Goal: Task Accomplishment & Management: Manage account settings

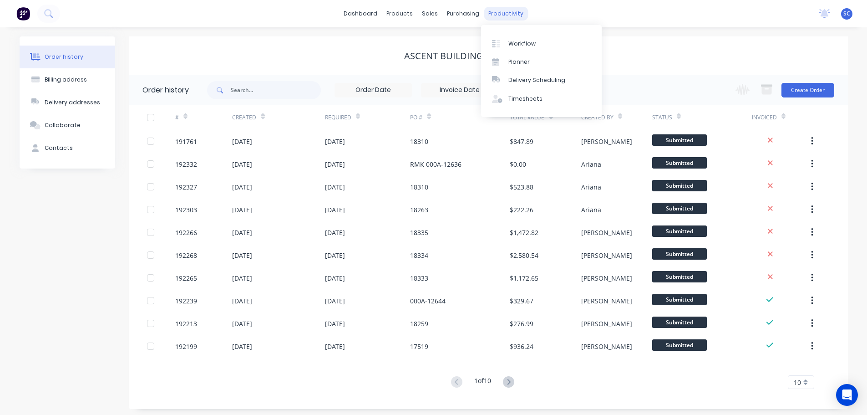
click at [497, 11] on div "productivity" at bounding box center [506, 14] width 44 height 14
click at [529, 78] on div "Delivery Scheduling" at bounding box center [536, 80] width 57 height 8
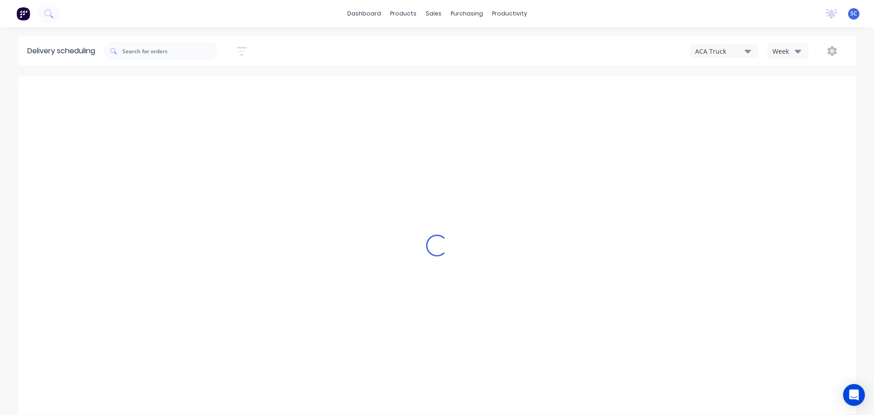
click at [754, 53] on button "ACA Truck" at bounding box center [724, 51] width 68 height 14
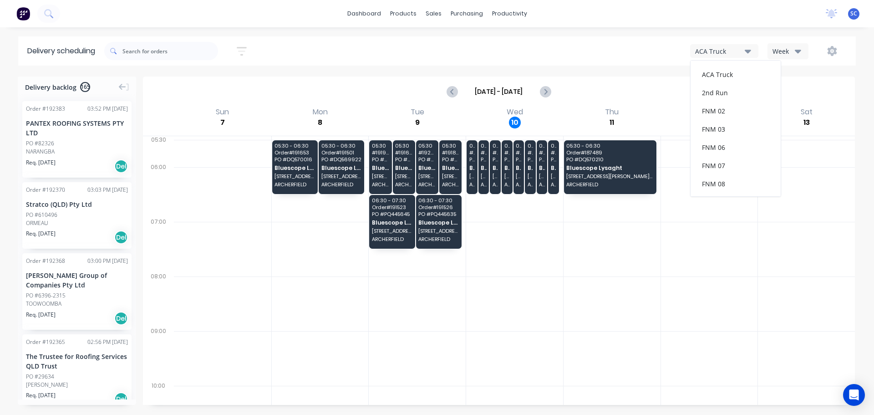
click at [797, 52] on icon "button" at bounding box center [798, 52] width 6 height 4
click at [803, 98] on div "Vehicle" at bounding box center [813, 93] width 90 height 18
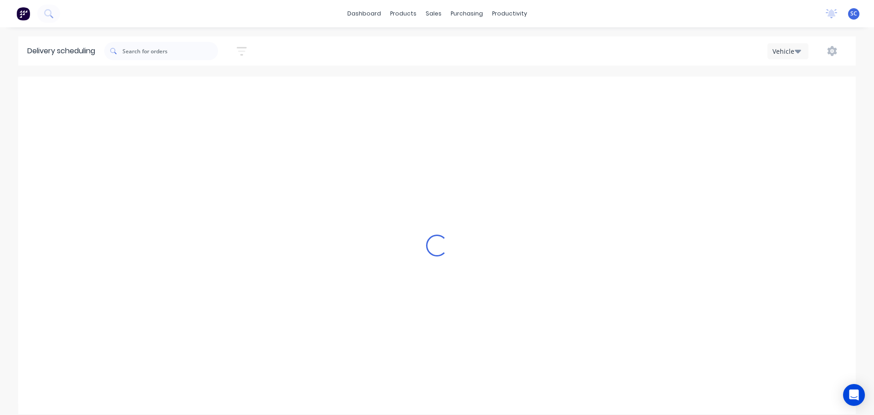
scroll to position [0, 0]
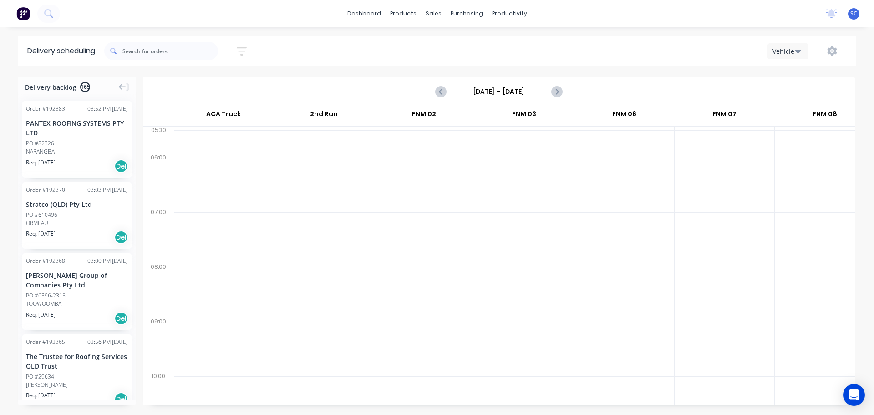
click at [241, 47] on icon "button" at bounding box center [242, 51] width 10 height 9
click at [199, 90] on input at bounding box center [199, 86] width 85 height 14
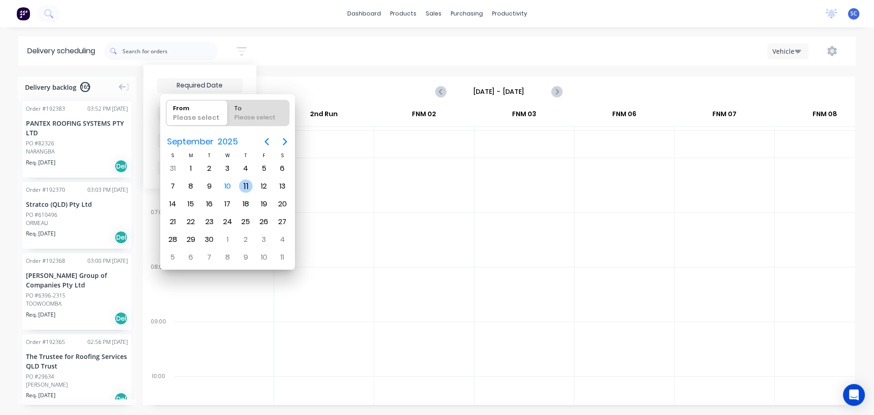
click at [246, 187] on div "11" at bounding box center [246, 186] width 14 height 14
type input "[DATE]"
radio input "false"
radio input "true"
click at [247, 187] on div "11" at bounding box center [246, 186] width 14 height 14
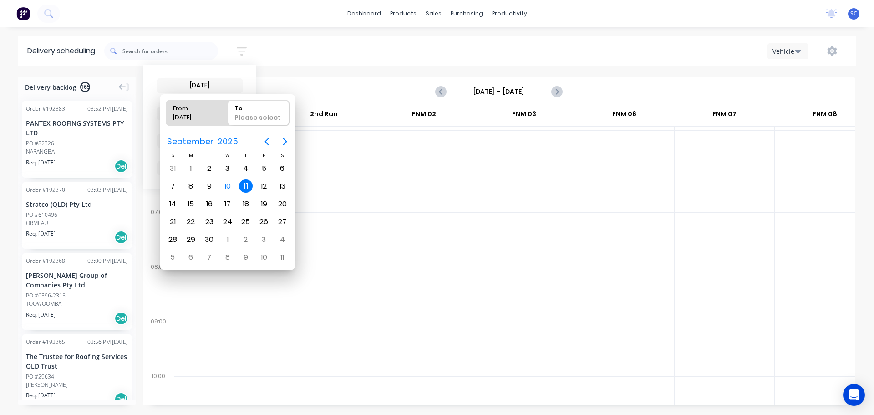
type input "11/09/25 - 11/09/25"
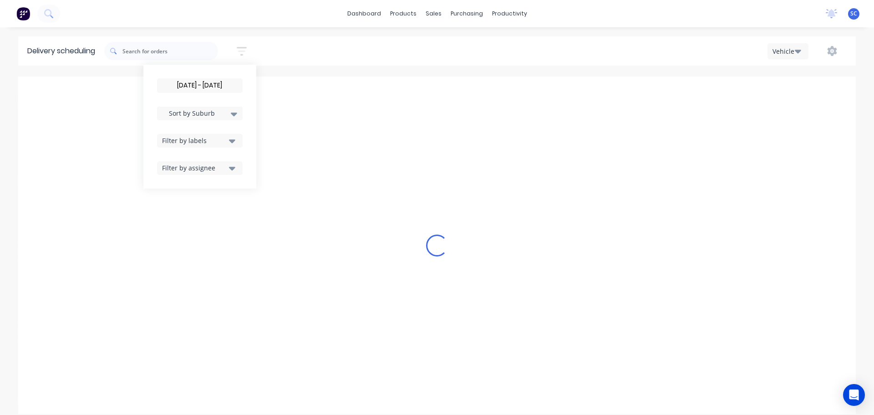
click at [237, 116] on icon at bounding box center [234, 114] width 6 height 10
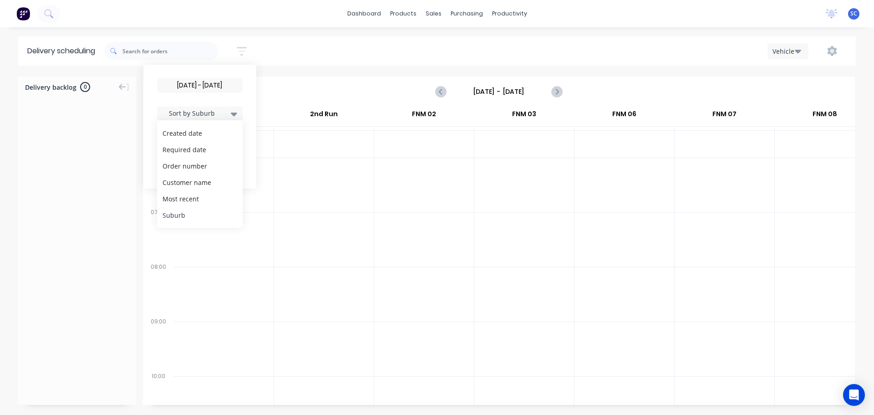
click at [191, 216] on div "Suburb" at bounding box center [200, 215] width 86 height 16
click at [304, 51] on div "11/09/25 - 11/09/25 Sort by Suburb Created date Required date Order number Cust…" at bounding box center [479, 50] width 751 height 25
click at [485, 92] on input "Sunday - 07/09/25" at bounding box center [499, 92] width 90 height 14
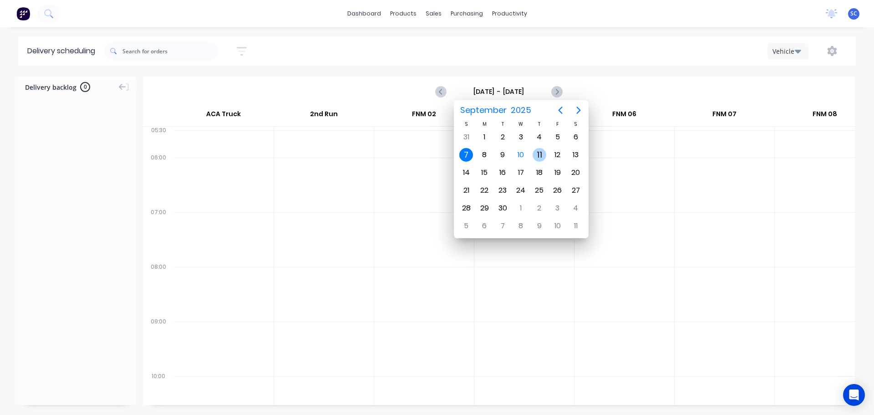
click at [537, 153] on div "11" at bounding box center [539, 155] width 14 height 14
type input "Thursday - 11/09/25"
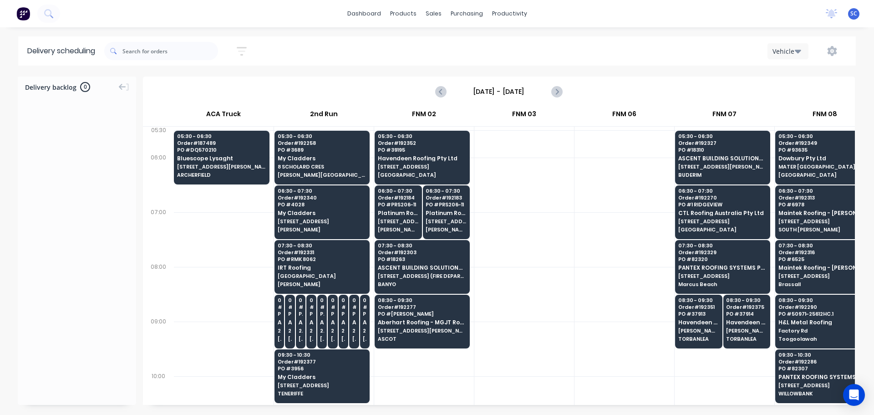
click at [467, 92] on input "Thursday - 11/09/25" at bounding box center [499, 92] width 90 height 14
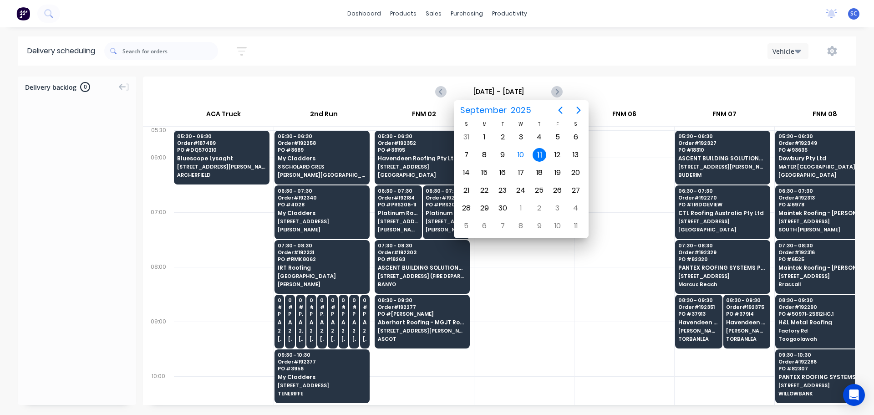
click at [540, 155] on div "11" at bounding box center [539, 155] width 14 height 14
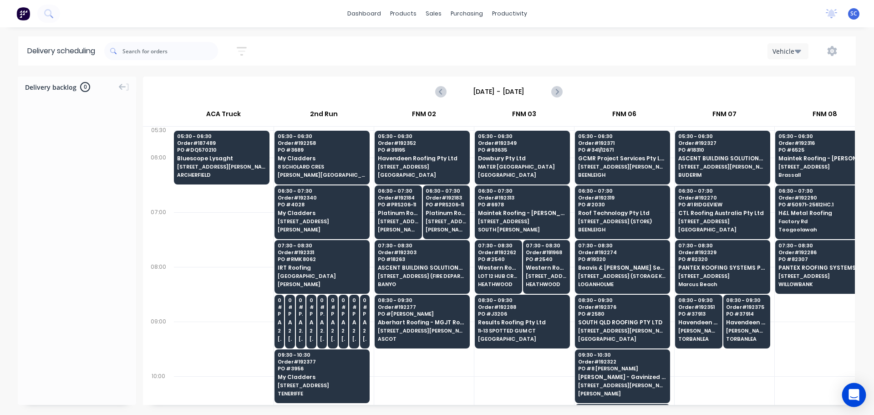
click at [842, 402] on body "dashboard products sales purchasing productivity dashboard products Product Cat…" at bounding box center [437, 207] width 874 height 415
click at [843, 402] on body "dashboard products sales purchasing productivity dashboard products Product Cat…" at bounding box center [437, 207] width 874 height 415
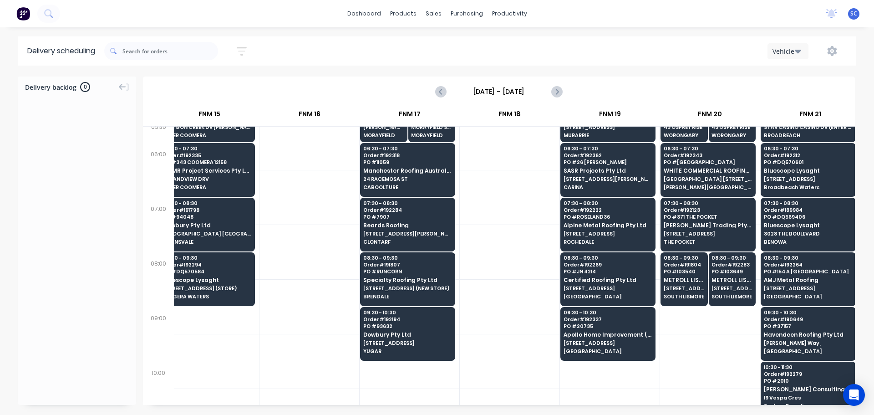
scroll to position [0, 1217]
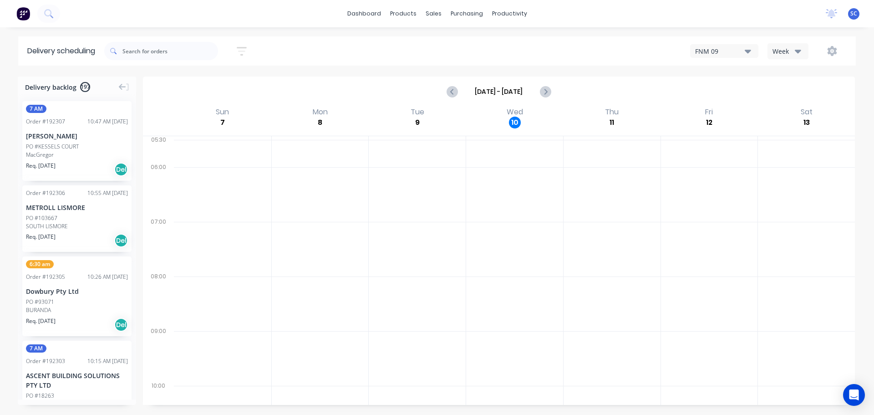
click at [251, 49] on button "button" at bounding box center [241, 51] width 29 height 18
click at [204, 89] on input at bounding box center [199, 86] width 85 height 14
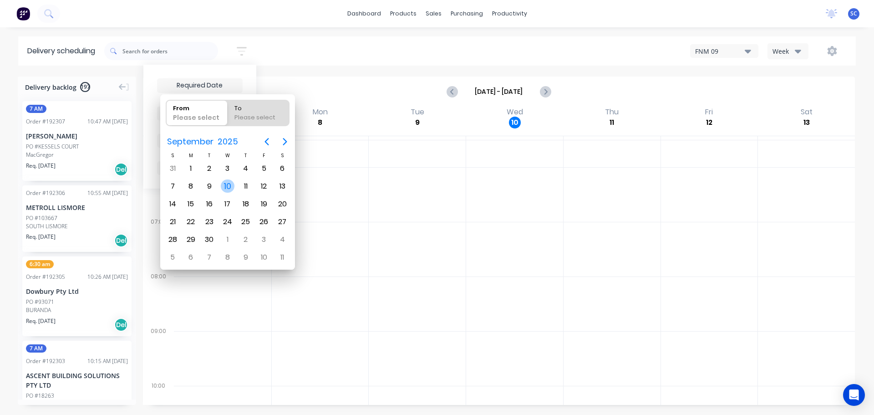
click at [225, 187] on div "10" at bounding box center [228, 186] width 14 height 14
type input "[DATE]"
radio input "false"
radio input "true"
click at [225, 186] on div "10" at bounding box center [228, 186] width 14 height 14
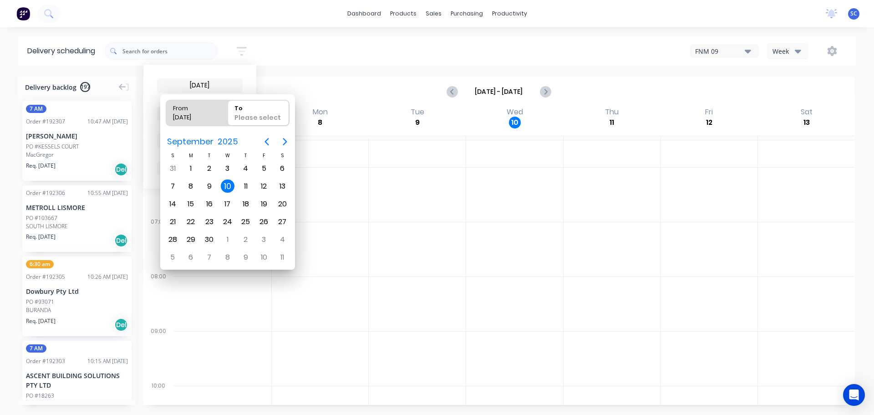
type input "[DATE] - [DATE]"
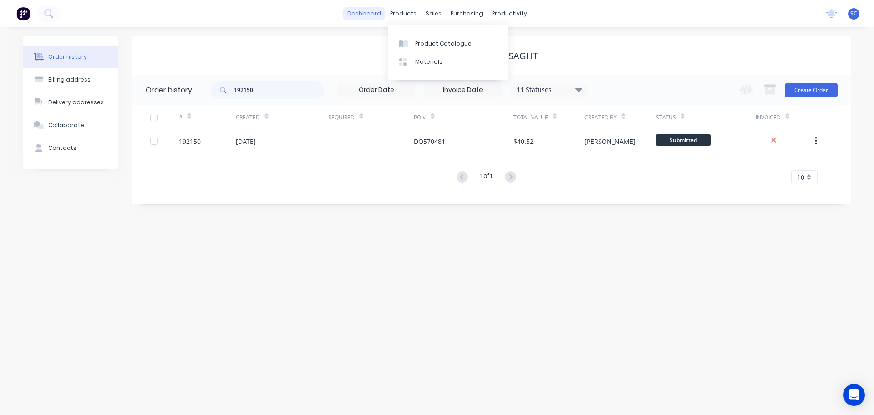
click at [369, 11] on link "dashboard" at bounding box center [364, 14] width 43 height 14
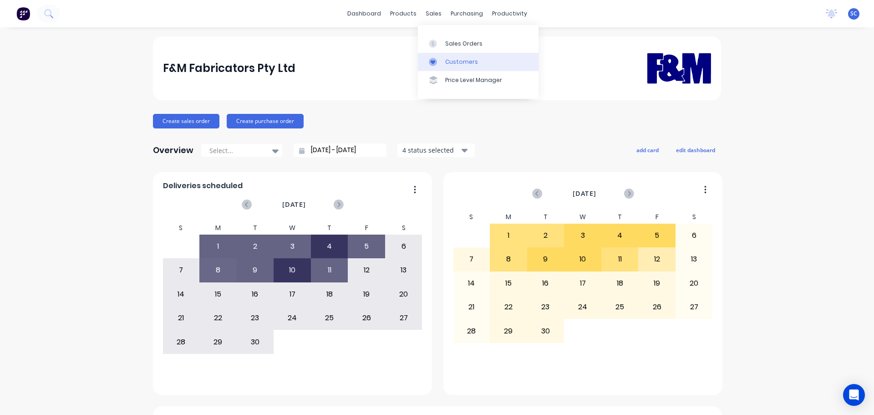
click at [460, 59] on div "Customers" at bounding box center [461, 62] width 33 height 8
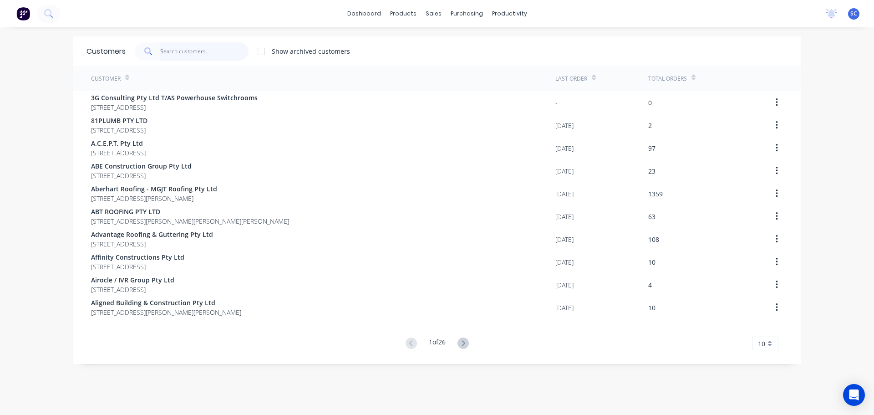
click at [188, 57] on input "text" at bounding box center [204, 51] width 89 height 18
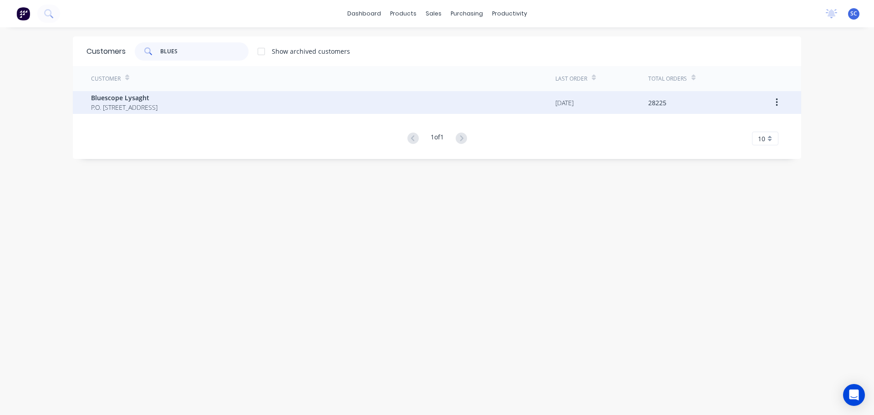
type input "BLUES"
click at [140, 108] on span "P.O. Box 144 Archerfield Australia 4108" at bounding box center [124, 107] width 66 height 10
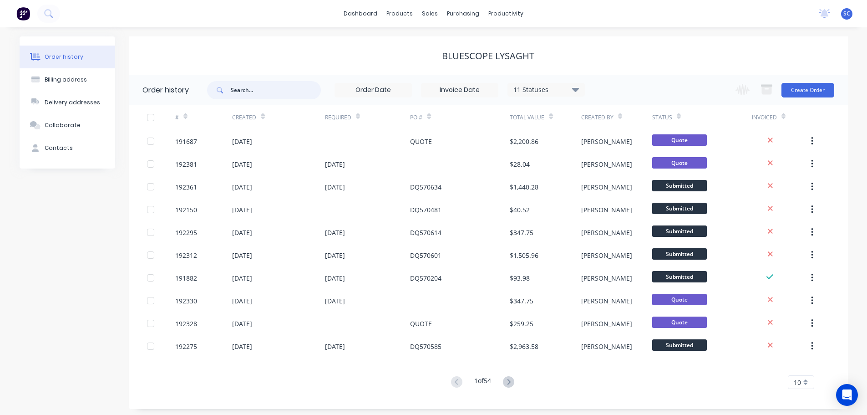
click at [235, 89] on input "text" at bounding box center [276, 90] width 90 height 18
type input "19"
click at [239, 89] on input "19" at bounding box center [276, 90] width 90 height 18
type input "192293"
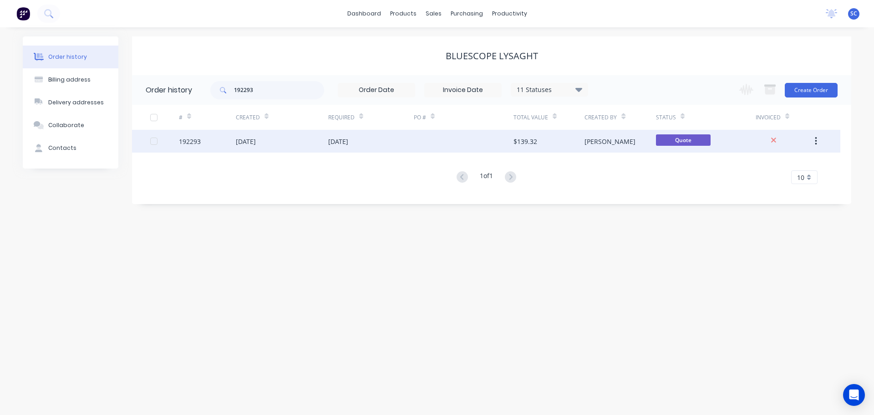
click at [345, 141] on div "10 Sep 2025" at bounding box center [338, 142] width 20 height 10
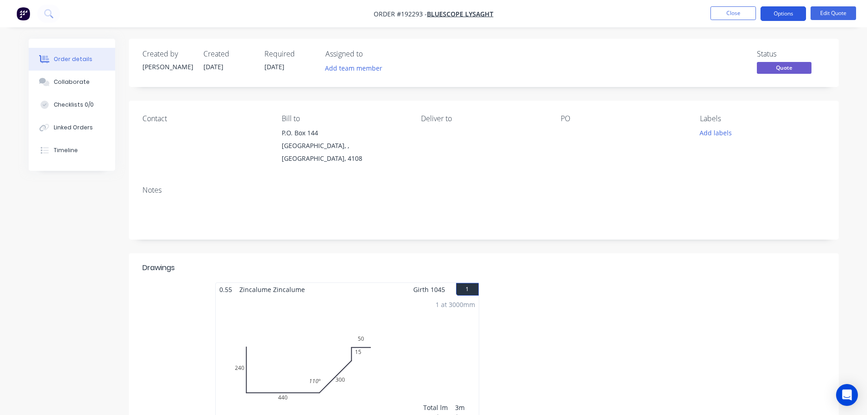
click at [791, 13] on button "Options" at bounding box center [784, 13] width 46 height 15
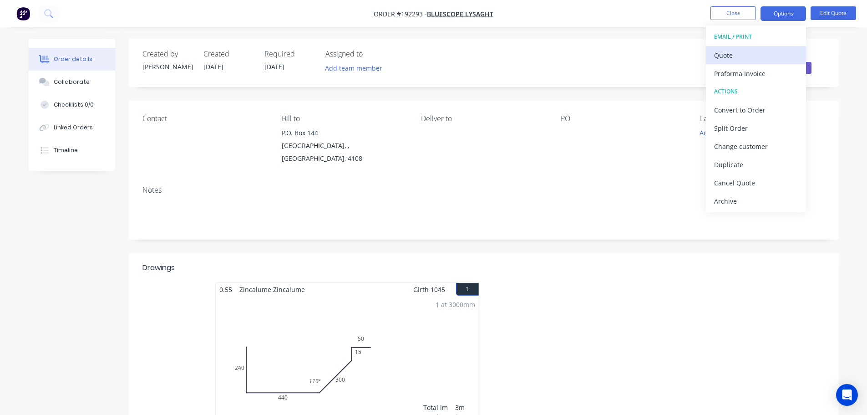
click at [738, 55] on div "Quote" at bounding box center [756, 55] width 84 height 13
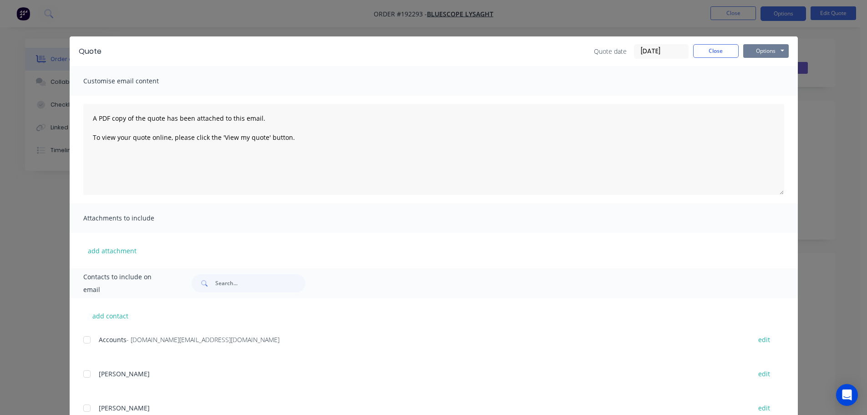
click at [760, 48] on button "Options" at bounding box center [766, 51] width 46 height 14
click at [761, 84] on button "Print" at bounding box center [772, 82] width 58 height 15
click at [712, 51] on button "Close" at bounding box center [716, 51] width 46 height 14
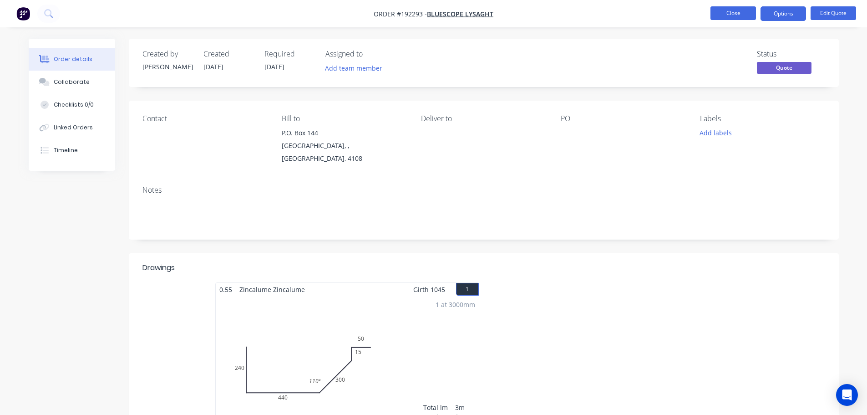
click at [739, 13] on button "Close" at bounding box center [733, 13] width 46 height 14
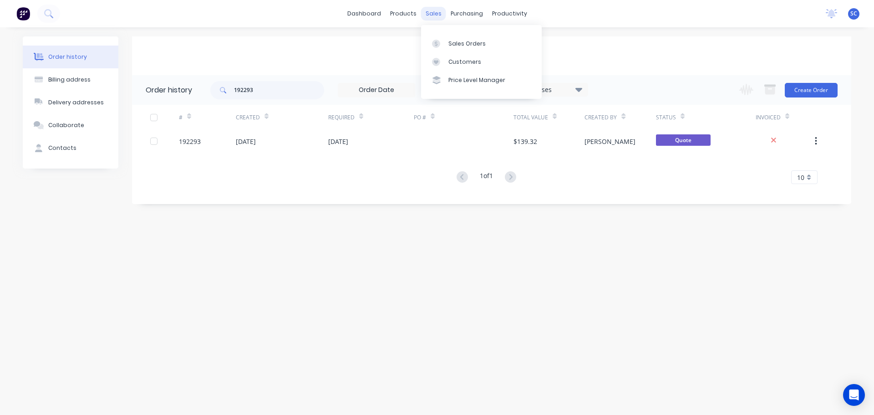
click at [428, 10] on div "sales" at bounding box center [433, 14] width 25 height 14
click at [452, 59] on div "Customers" at bounding box center [464, 62] width 33 height 8
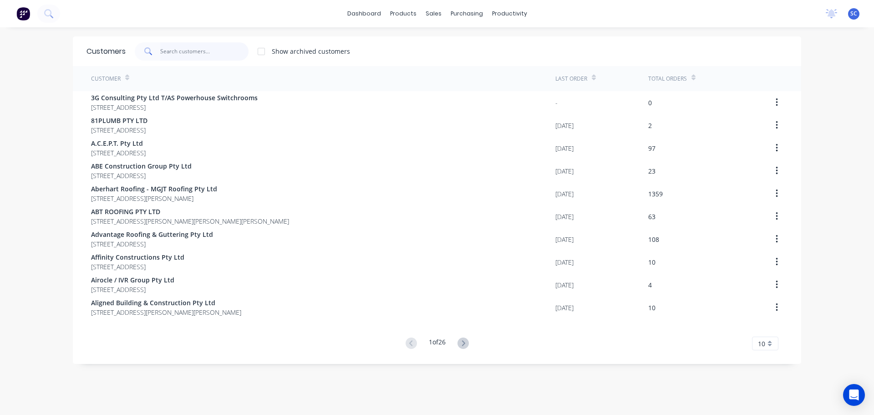
click at [196, 48] on input "text" at bounding box center [204, 51] width 89 height 18
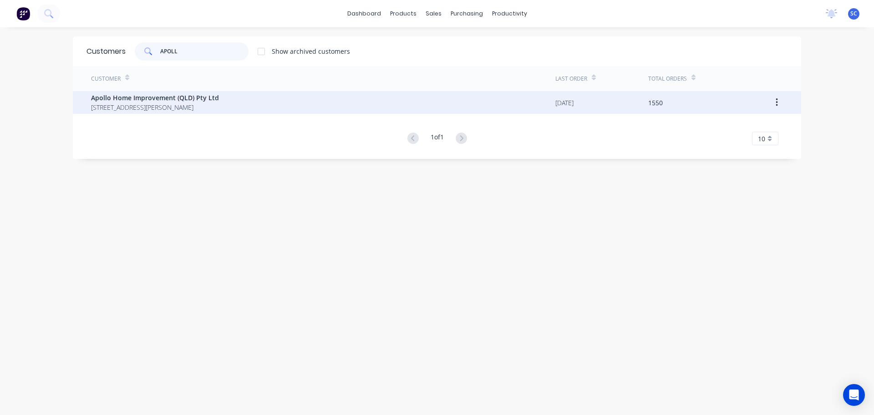
type input "APOLL"
click at [147, 96] on span "Apollo Home Improvement (QLD) Pty Ltd" at bounding box center [155, 98] width 128 height 10
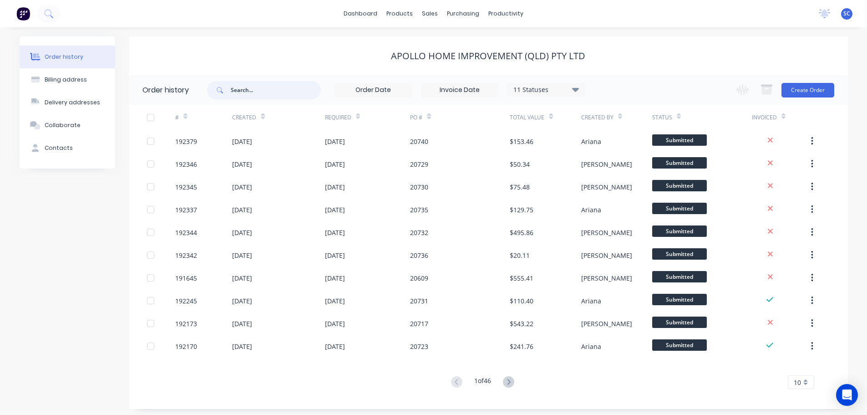
click at [252, 87] on input "text" at bounding box center [276, 90] width 90 height 18
type input "20680"
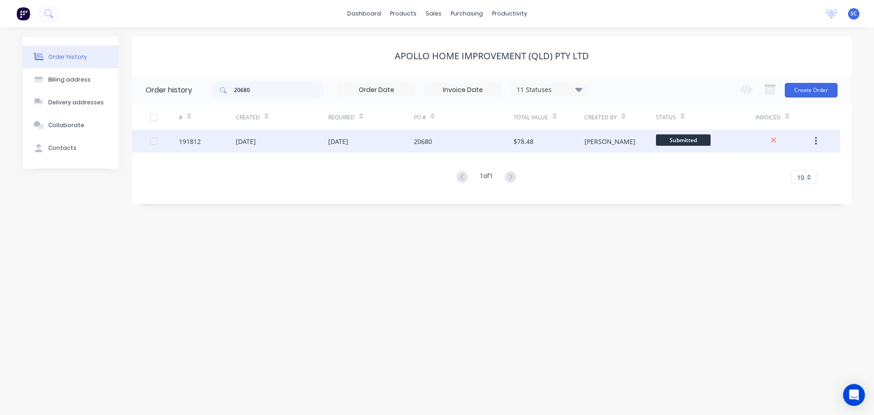
click at [348, 141] on div "18 Sep 2025" at bounding box center [338, 142] width 20 height 10
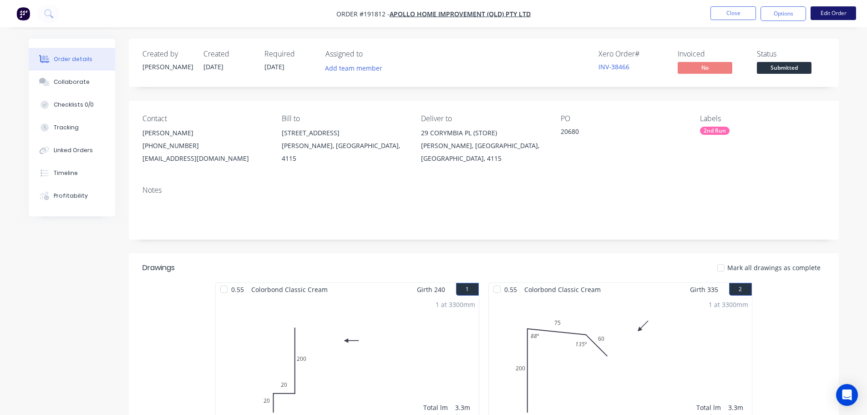
click at [835, 9] on button "Edit Order" at bounding box center [834, 13] width 46 height 14
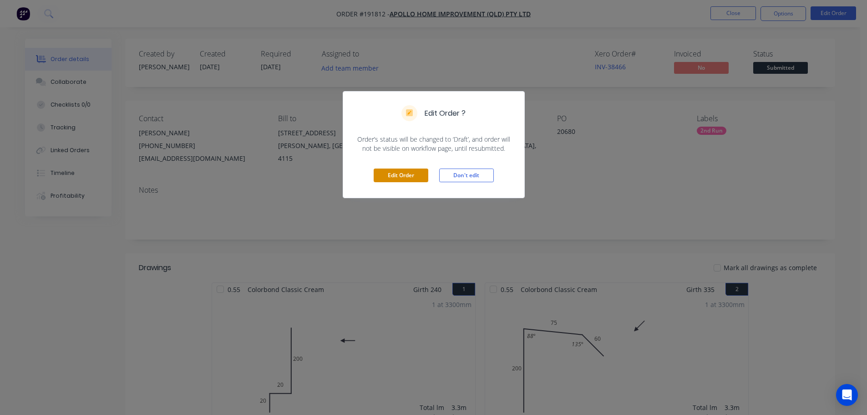
click at [401, 174] on button "Edit Order" at bounding box center [401, 175] width 55 height 14
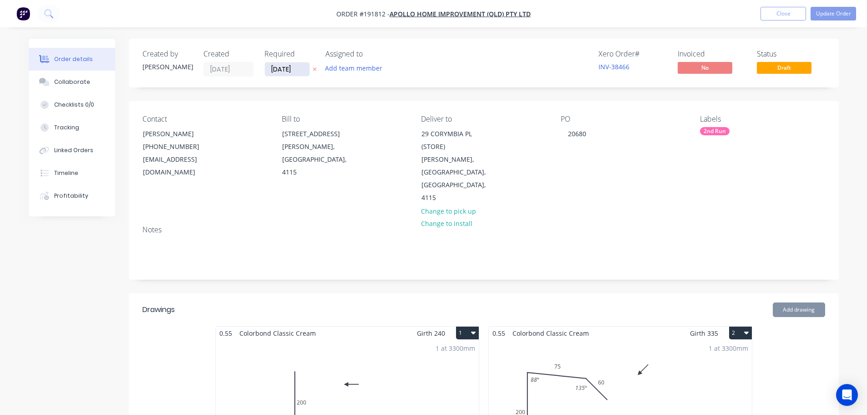
drag, startPoint x: 287, startPoint y: 66, endPoint x: 293, endPoint y: 77, distance: 12.6
click at [287, 66] on input "18/09/25" at bounding box center [287, 69] width 45 height 14
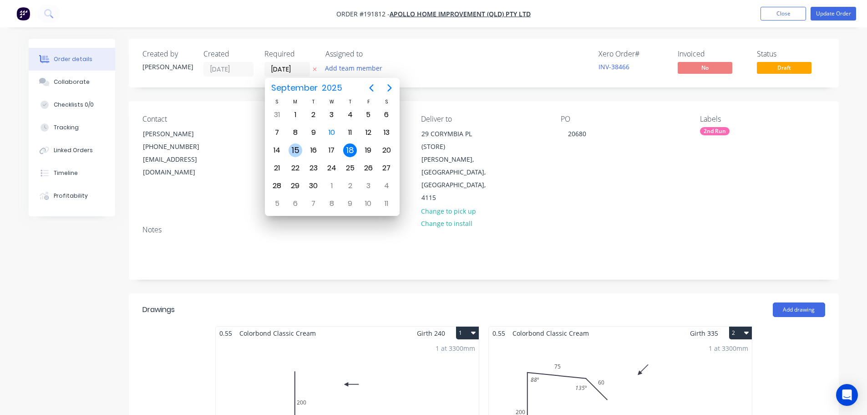
drag, startPoint x: 297, startPoint y: 152, endPoint x: 321, endPoint y: 160, distance: 24.9
click at [298, 152] on div "15" at bounding box center [296, 150] width 14 height 14
type input "15/09/25"
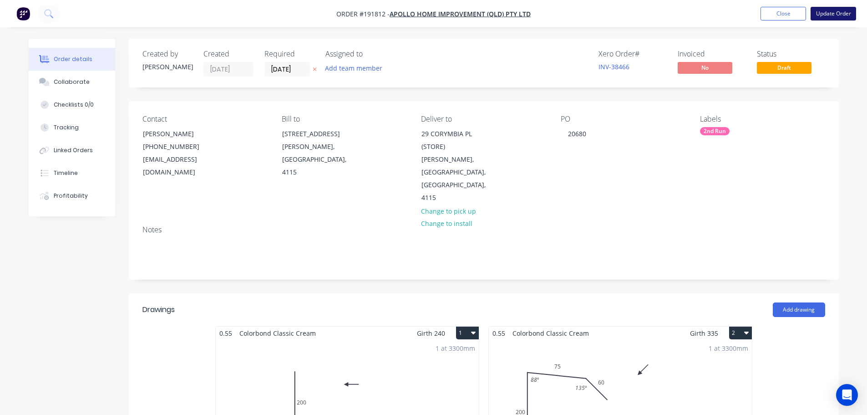
click at [842, 13] on button "Update Order" at bounding box center [834, 14] width 46 height 14
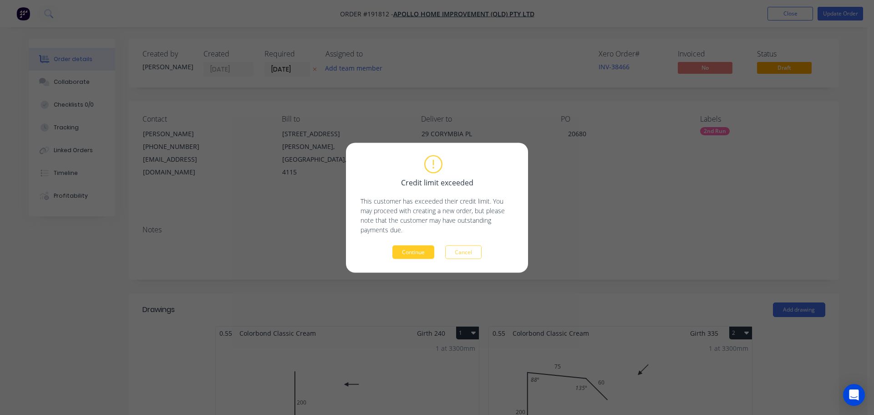
click at [412, 252] on button "Continue" at bounding box center [413, 252] width 42 height 14
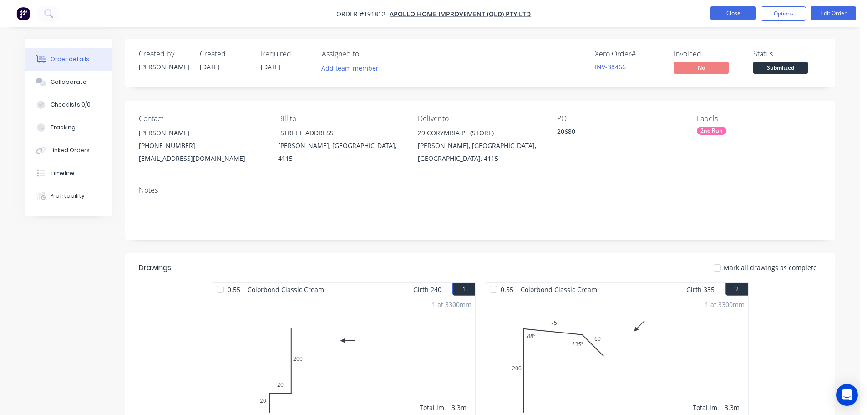
click at [726, 10] on button "Close" at bounding box center [733, 13] width 46 height 14
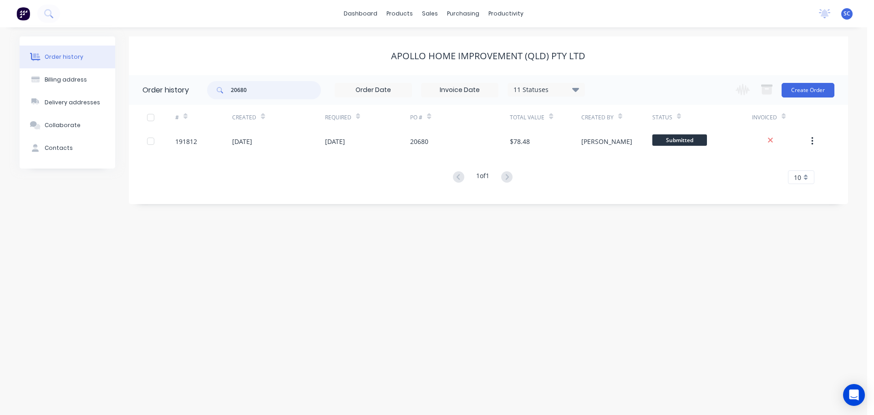
drag, startPoint x: 259, startPoint y: 86, endPoint x: 221, endPoint y: 94, distance: 39.0
click at [221, 94] on div "20680" at bounding box center [264, 90] width 114 height 18
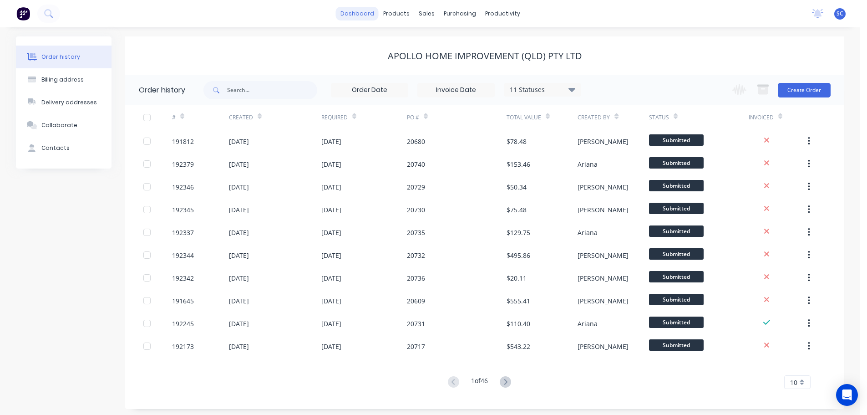
click at [356, 12] on link "dashboard" at bounding box center [357, 14] width 43 height 14
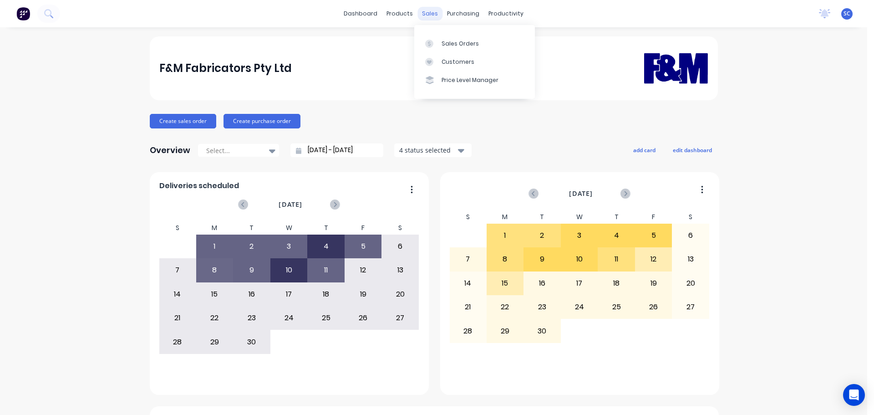
click at [423, 10] on div "sales" at bounding box center [429, 14] width 25 height 14
click at [464, 41] on div "Sales Orders" at bounding box center [459, 44] width 37 height 8
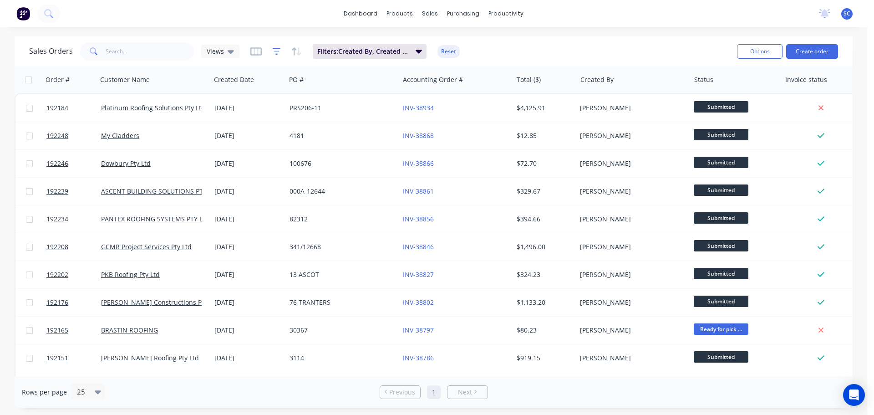
click at [276, 49] on icon "button" at bounding box center [277, 51] width 8 height 9
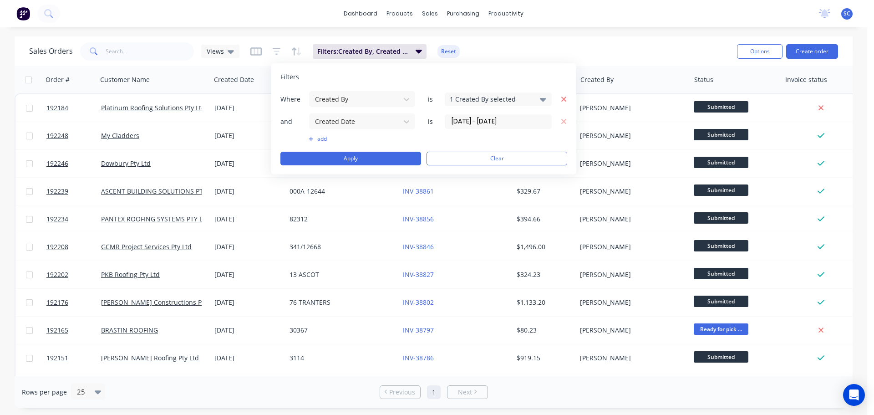
click at [564, 96] on icon "button" at bounding box center [564, 99] width 6 height 8
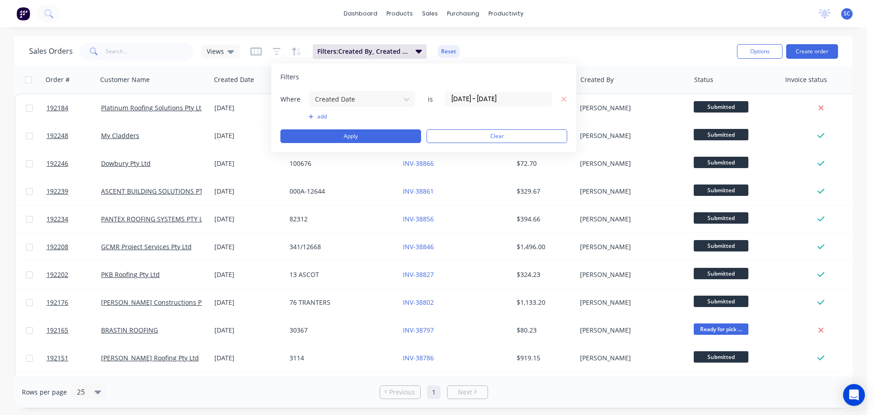
click at [567, 101] on div "Filters Where Created Date is 09/09/25 - 09/09/25 add Apply Clear" at bounding box center [423, 107] width 305 height 89
click at [565, 98] on icon "button" at bounding box center [563, 98] width 5 height 5
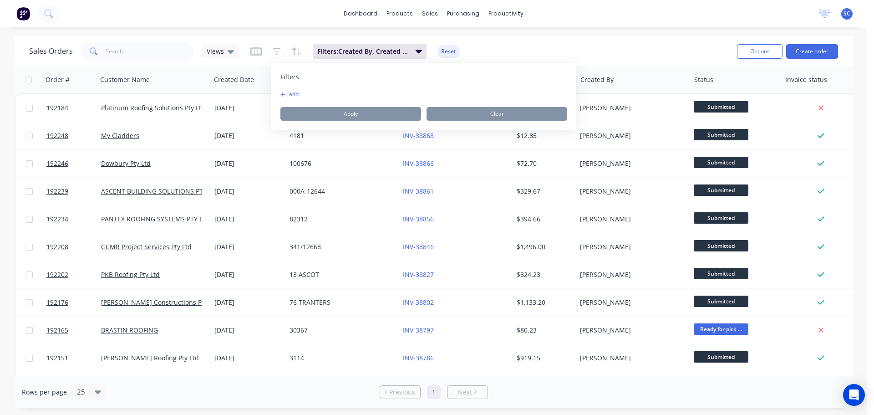
click at [293, 95] on button "add" at bounding box center [291, 94] width 23 height 7
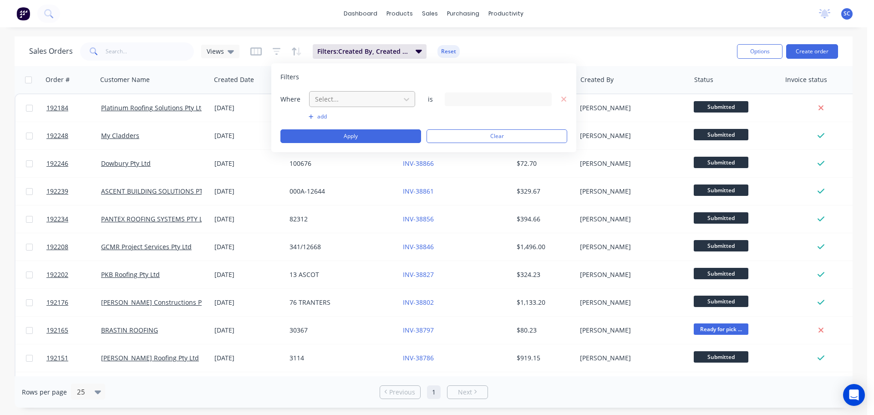
click at [325, 97] on div at bounding box center [354, 98] width 81 height 11
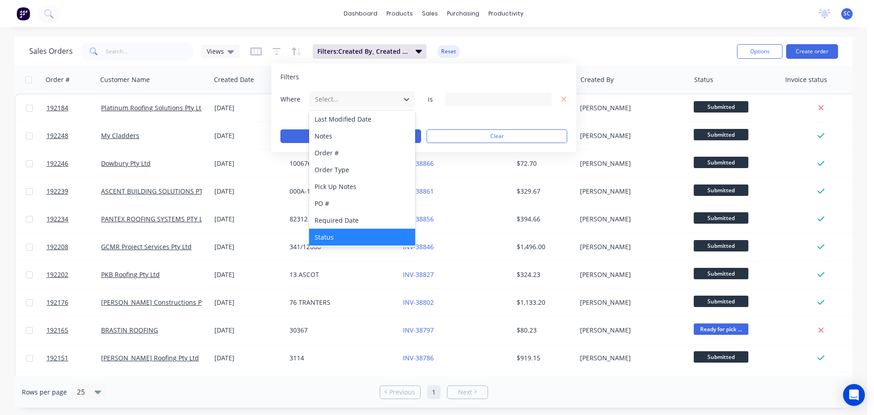
click at [348, 232] on div "Status" at bounding box center [362, 236] width 106 height 17
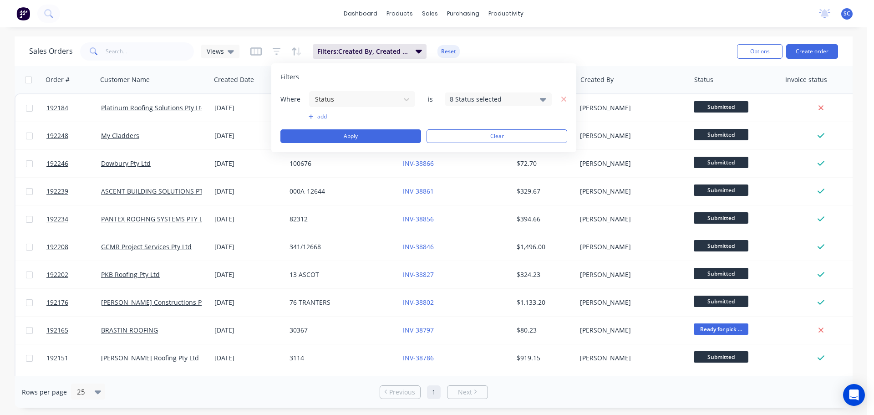
click at [540, 96] on icon at bounding box center [543, 99] width 6 height 10
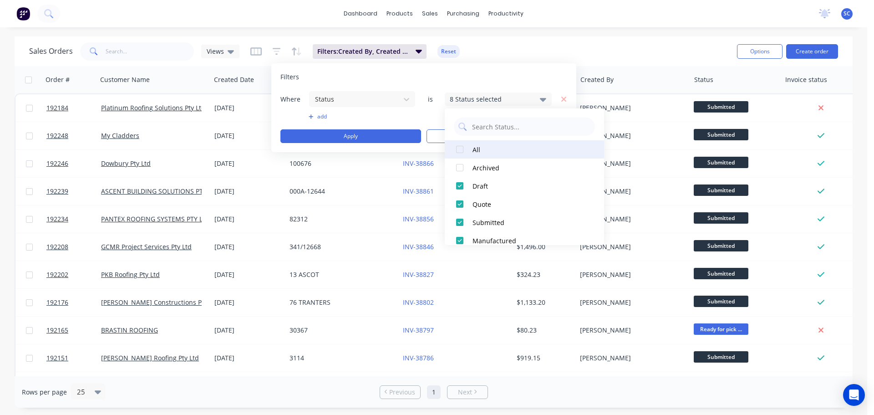
click at [459, 148] on div at bounding box center [460, 149] width 18 height 18
click at [460, 148] on div at bounding box center [460, 149] width 18 height 18
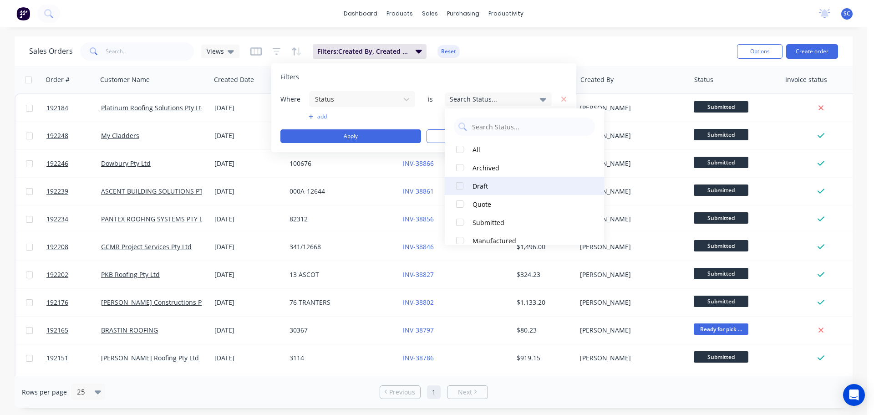
click at [461, 185] on div at bounding box center [460, 186] width 18 height 18
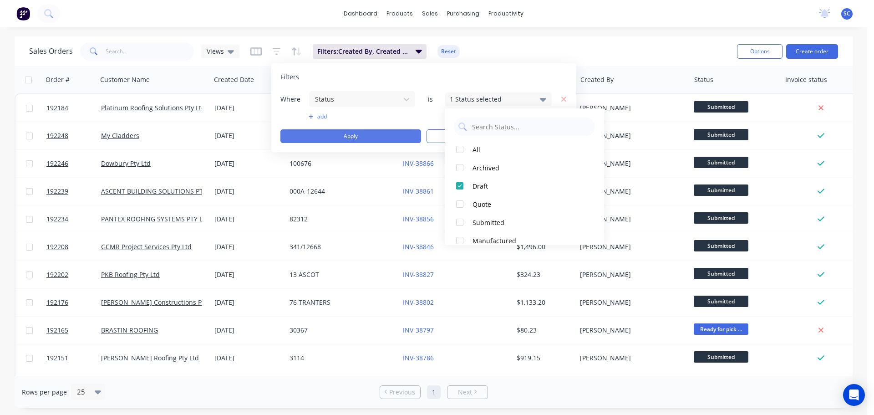
click at [336, 136] on button "Apply" at bounding box center [350, 136] width 141 height 14
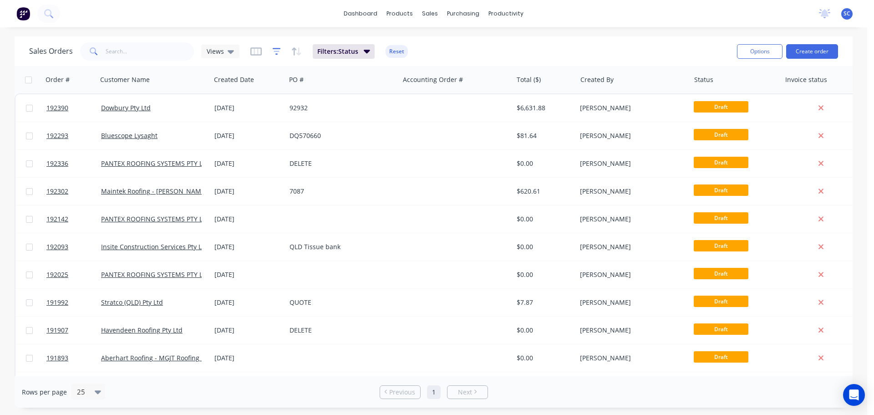
click at [276, 50] on icon "button" at bounding box center [277, 51] width 8 height 9
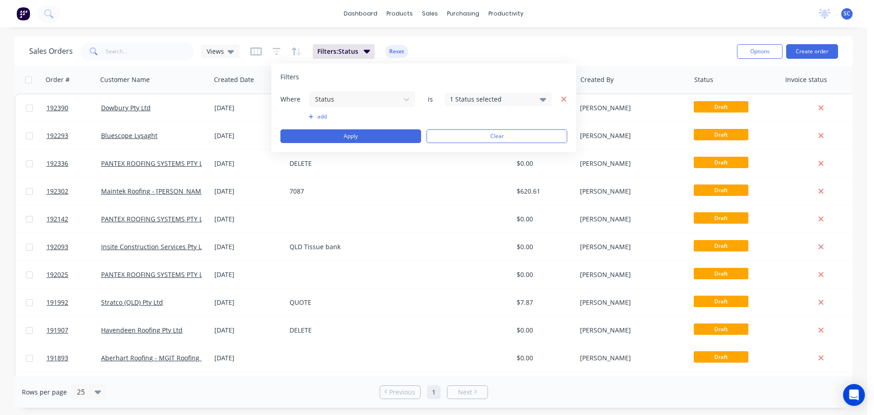
click at [563, 97] on icon "button" at bounding box center [563, 98] width 5 height 5
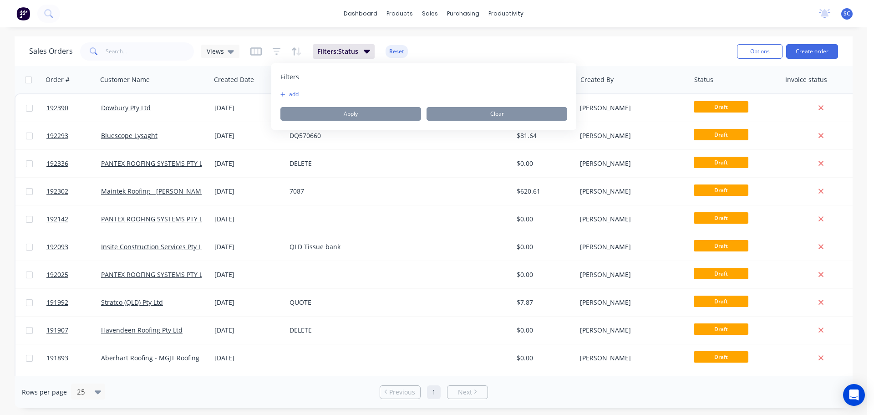
click at [292, 94] on button "add" at bounding box center [291, 94] width 23 height 7
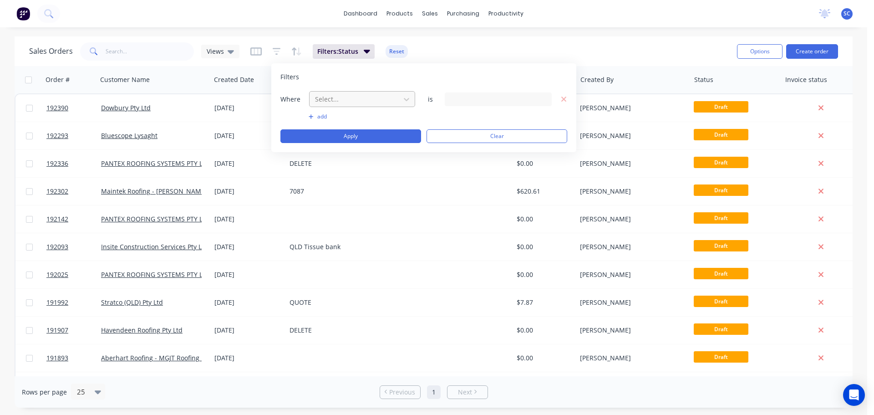
click at [342, 98] on div at bounding box center [354, 98] width 81 height 11
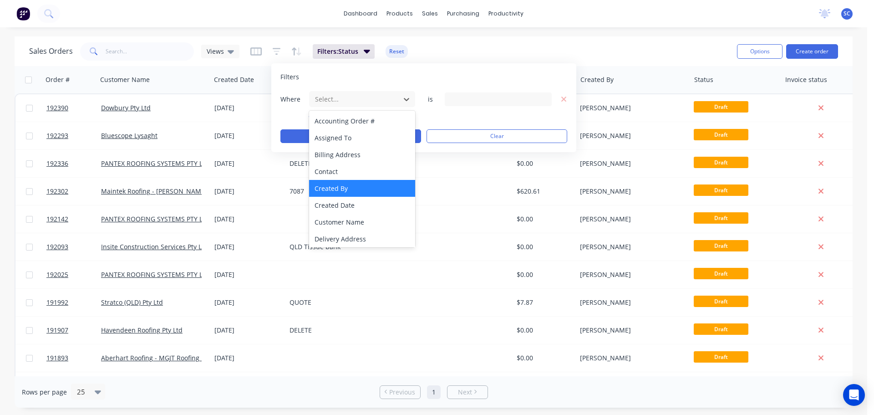
click at [338, 189] on div "Created By" at bounding box center [362, 188] width 106 height 17
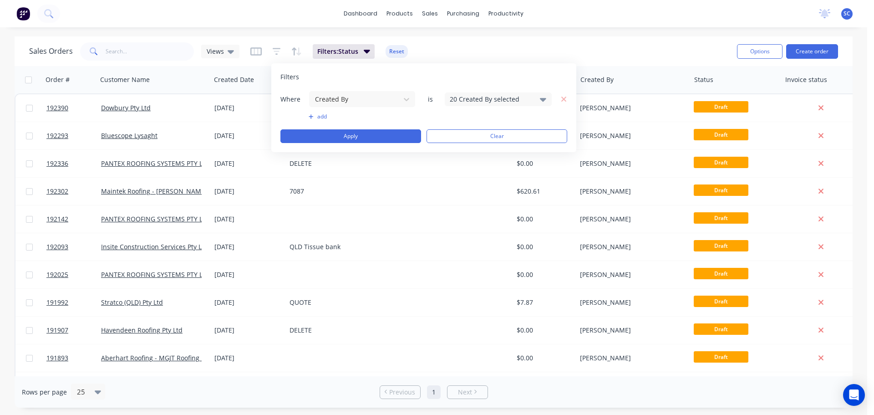
click at [508, 97] on div "20 Created By selected" at bounding box center [491, 99] width 82 height 10
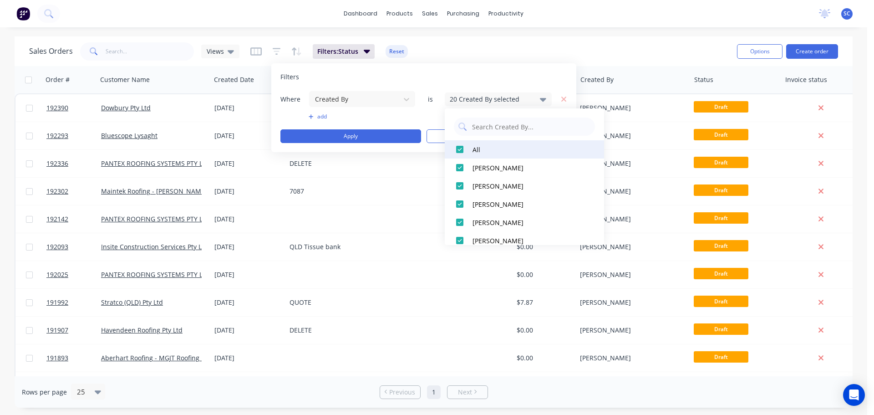
click at [461, 149] on div at bounding box center [460, 149] width 18 height 18
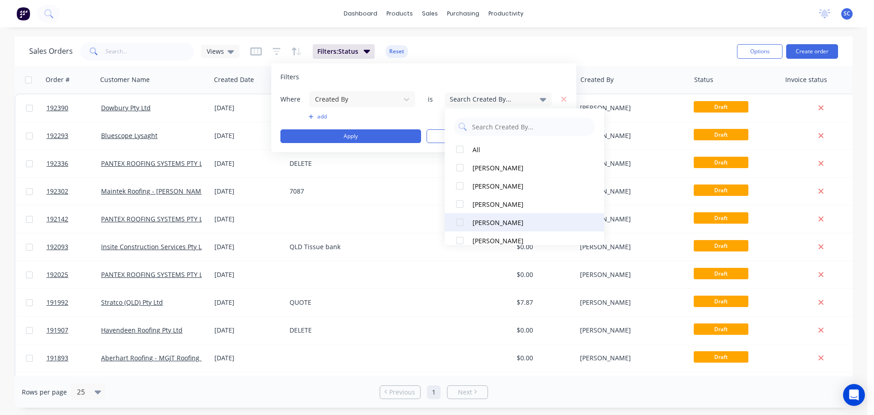
click at [463, 222] on div at bounding box center [460, 222] width 18 height 18
click at [321, 117] on button "add" at bounding box center [362, 116] width 107 height 7
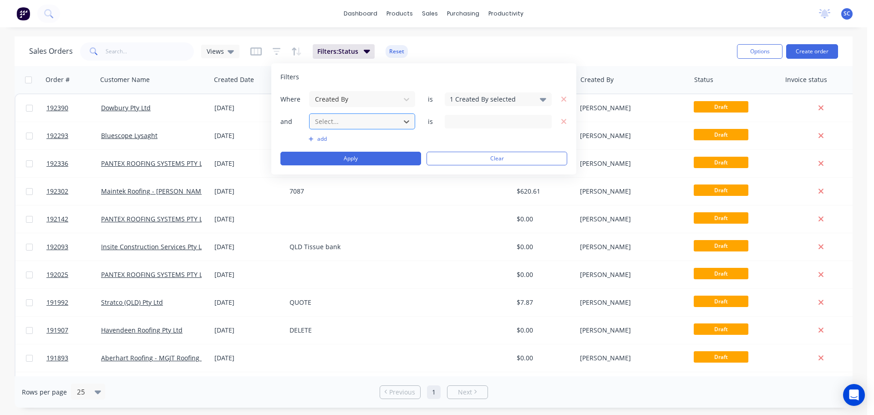
click at [325, 119] on div at bounding box center [354, 121] width 81 height 11
click at [368, 122] on div at bounding box center [354, 121] width 81 height 11
click at [480, 121] on input at bounding box center [498, 122] width 106 height 14
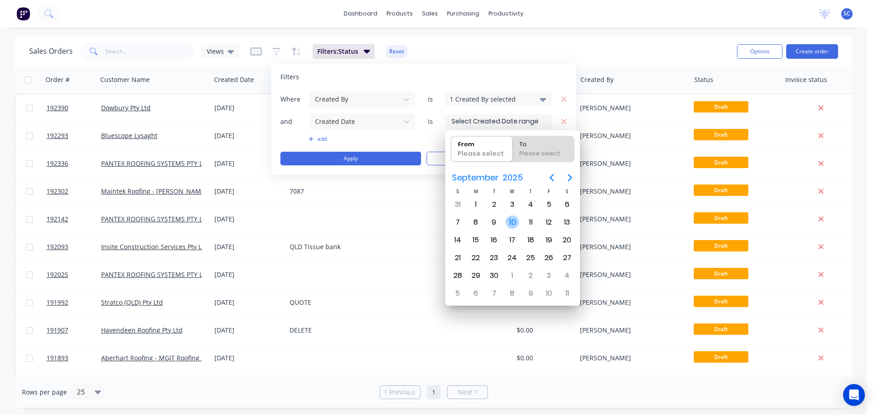
click at [510, 218] on div "10" at bounding box center [513, 222] width 14 height 14
type input "[DATE]"
radio input "false"
radio input "true"
click at [510, 219] on div "10" at bounding box center [513, 222] width 14 height 14
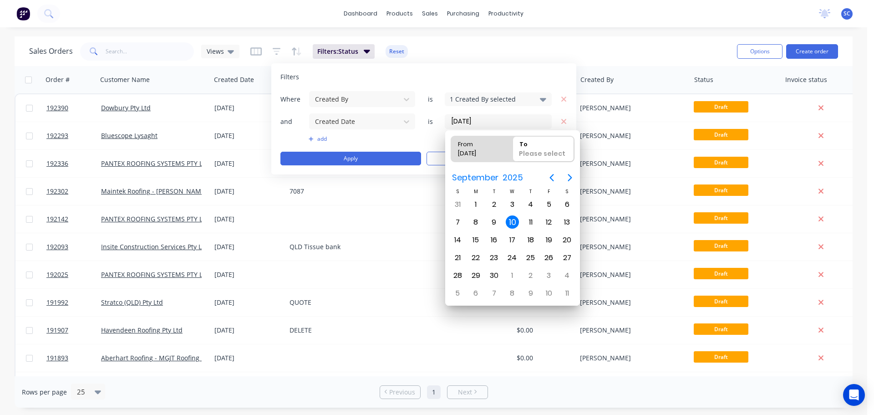
type input "[DATE] - [DATE]"
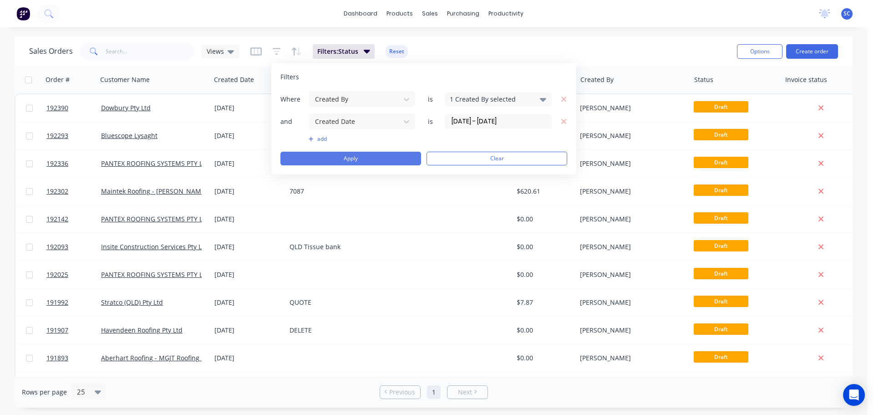
click at [375, 157] on button "Apply" at bounding box center [350, 159] width 141 height 14
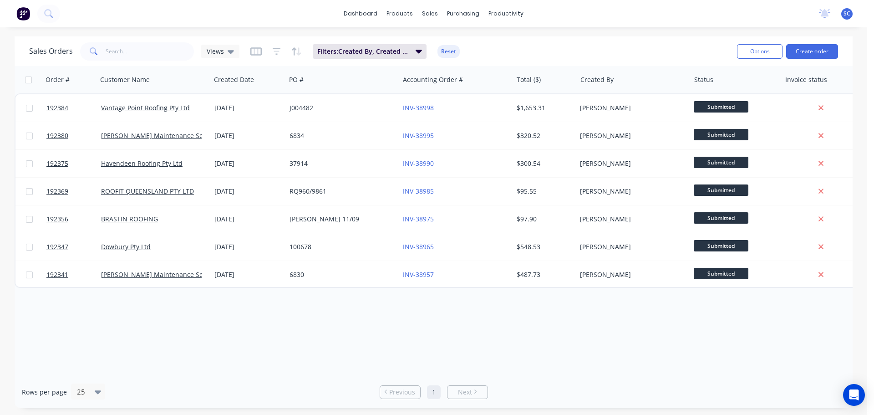
click at [321, 11] on div "dashboard products sales purchasing productivity dashboard products Product Cat…" at bounding box center [433, 13] width 867 height 27
click at [308, 10] on div "dashboard products sales purchasing productivity dashboard products Product Cat…" at bounding box center [433, 13] width 867 height 27
click at [275, 52] on icon "button" at bounding box center [277, 51] width 8 height 9
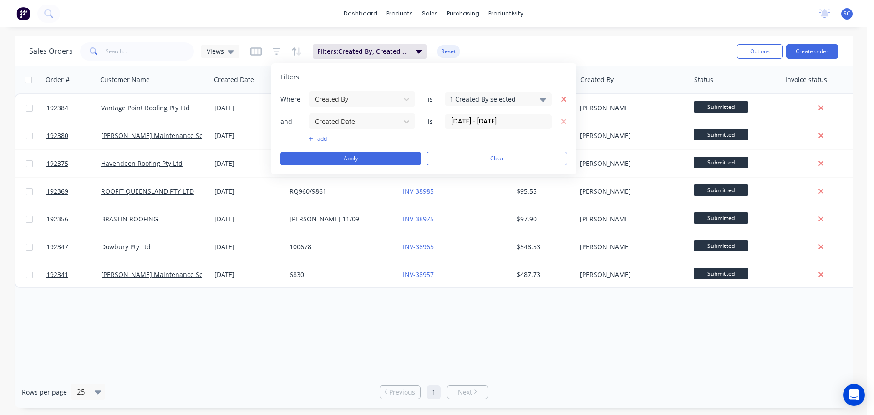
click at [563, 103] on button "button" at bounding box center [562, 98] width 10 height 11
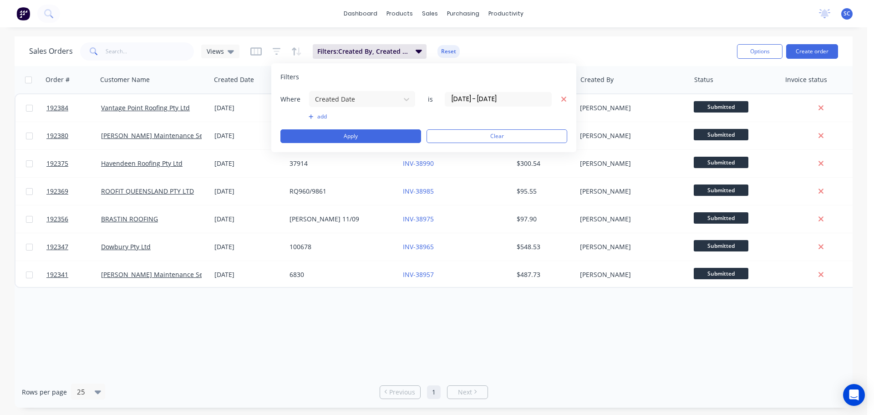
click at [565, 98] on icon "button" at bounding box center [564, 99] width 6 height 8
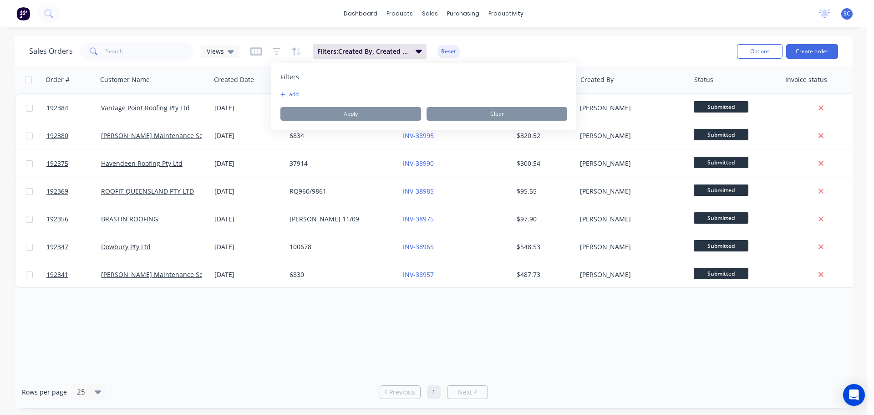
click at [307, 14] on div "dashboard products sales purchasing productivity dashboard products Product Cat…" at bounding box center [433, 13] width 867 height 27
